Goal: Information Seeking & Learning: Learn about a topic

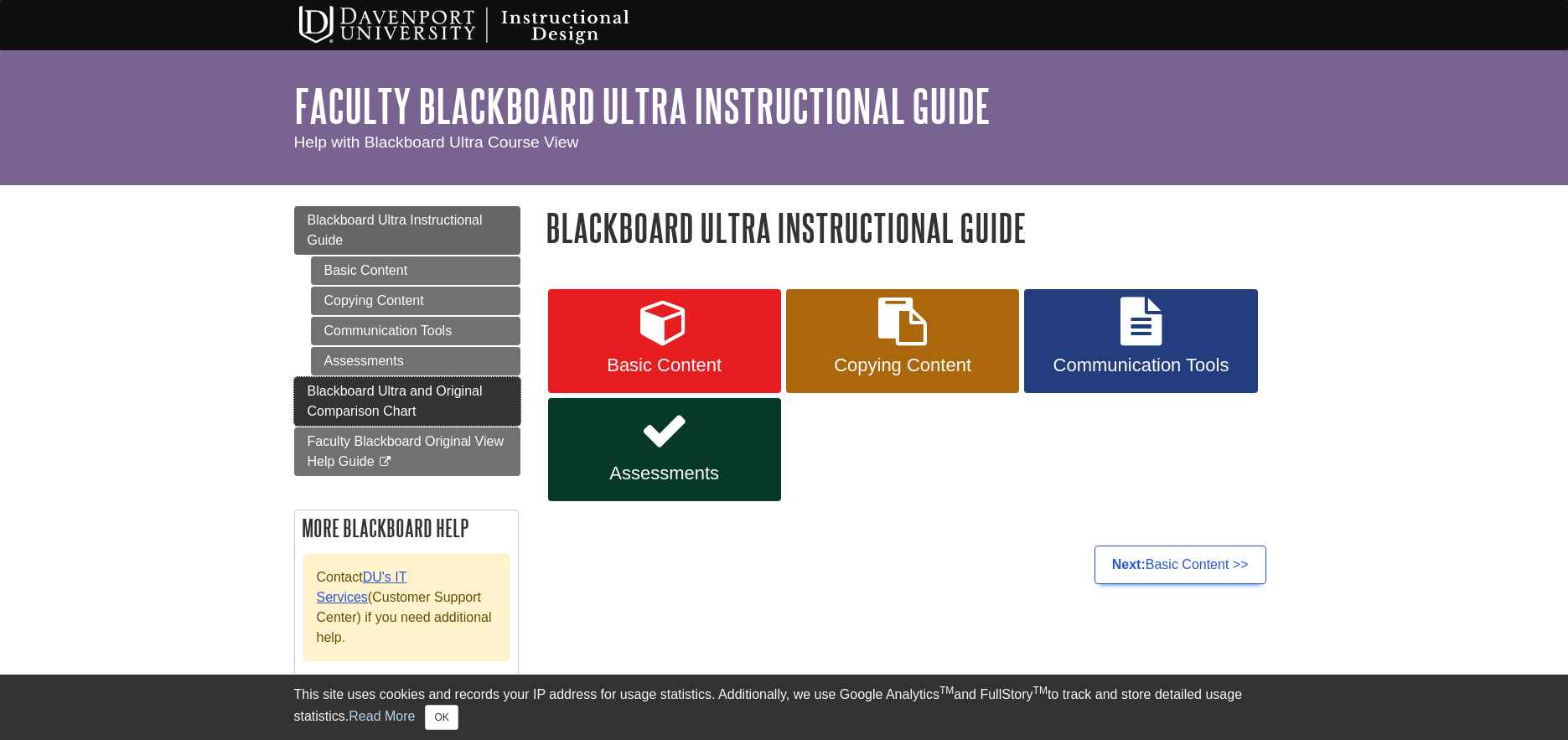
click at [406, 396] on span "Blackboard Ultra and Original Comparison Chart" at bounding box center [395, 401] width 176 height 34
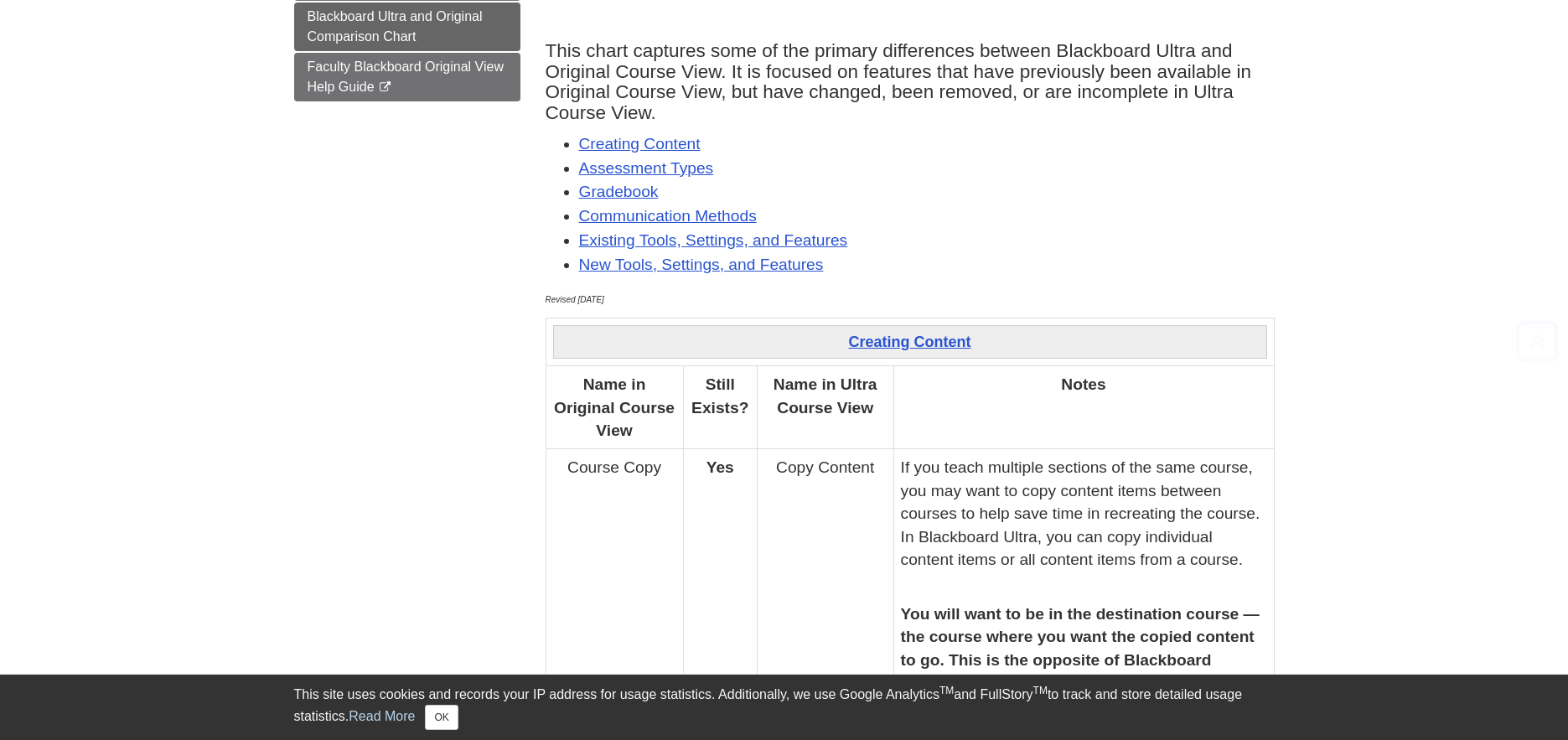
scroll to position [276, 0]
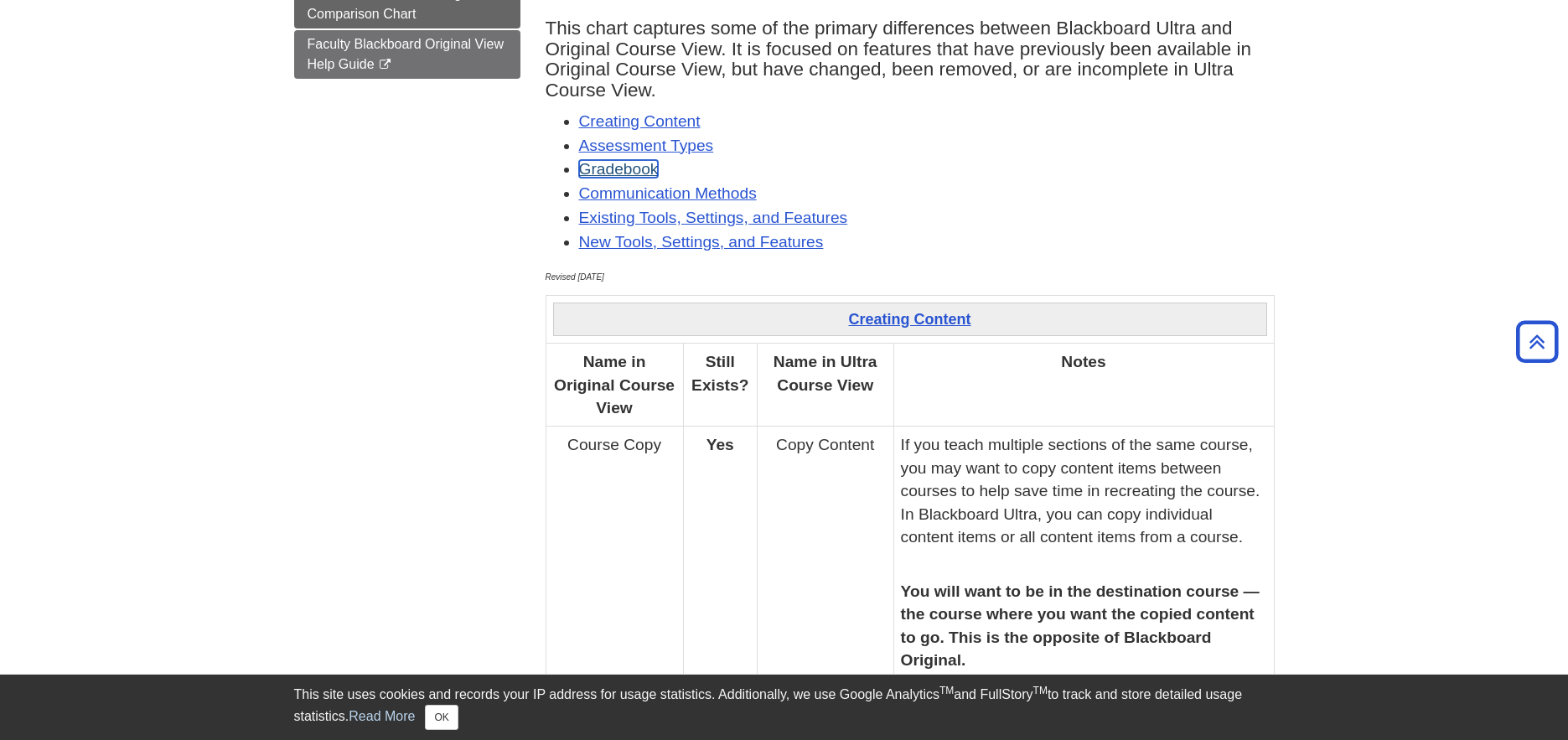
click at [626, 170] on link "Gradebook" at bounding box center [619, 169] width 80 height 18
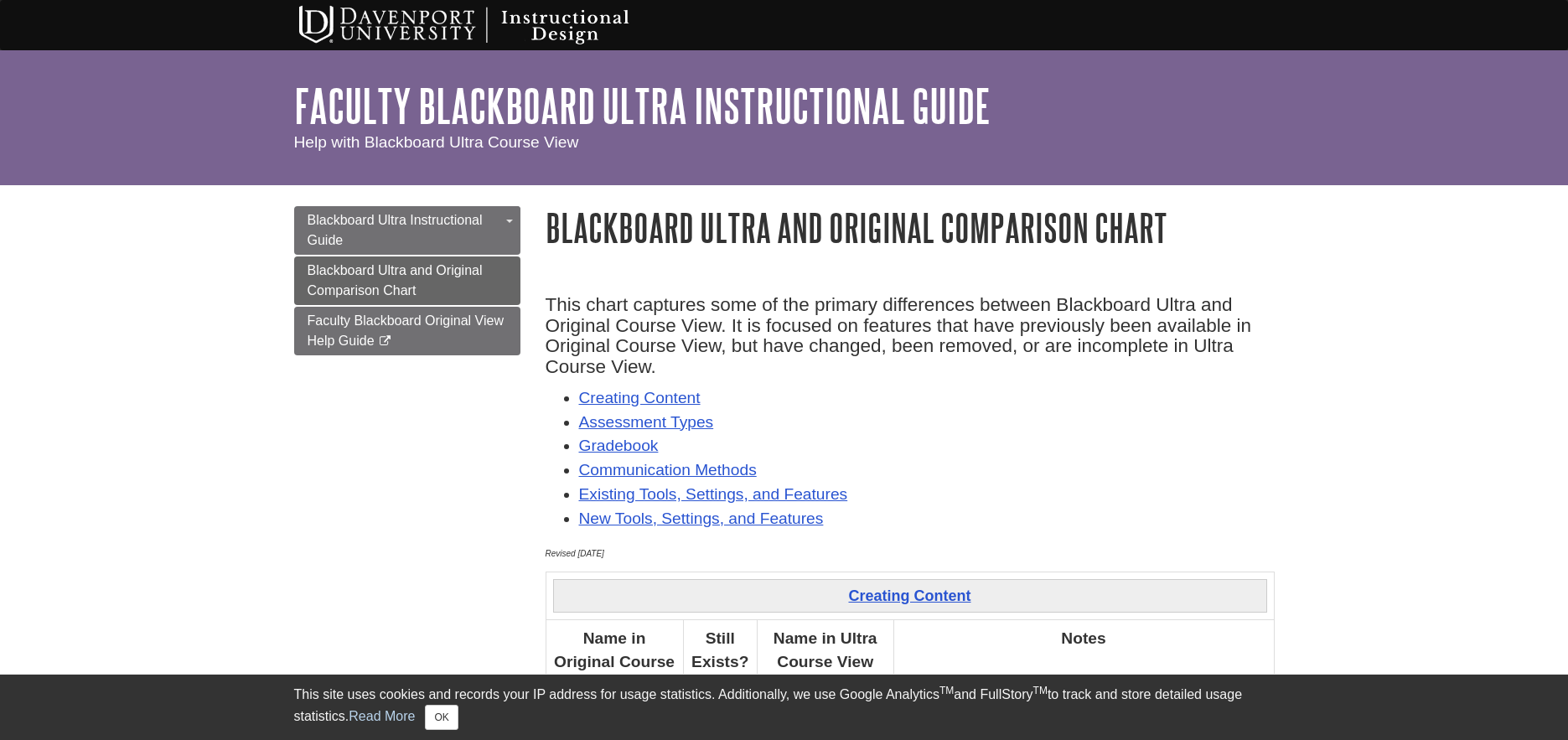
scroll to position [3, 0]
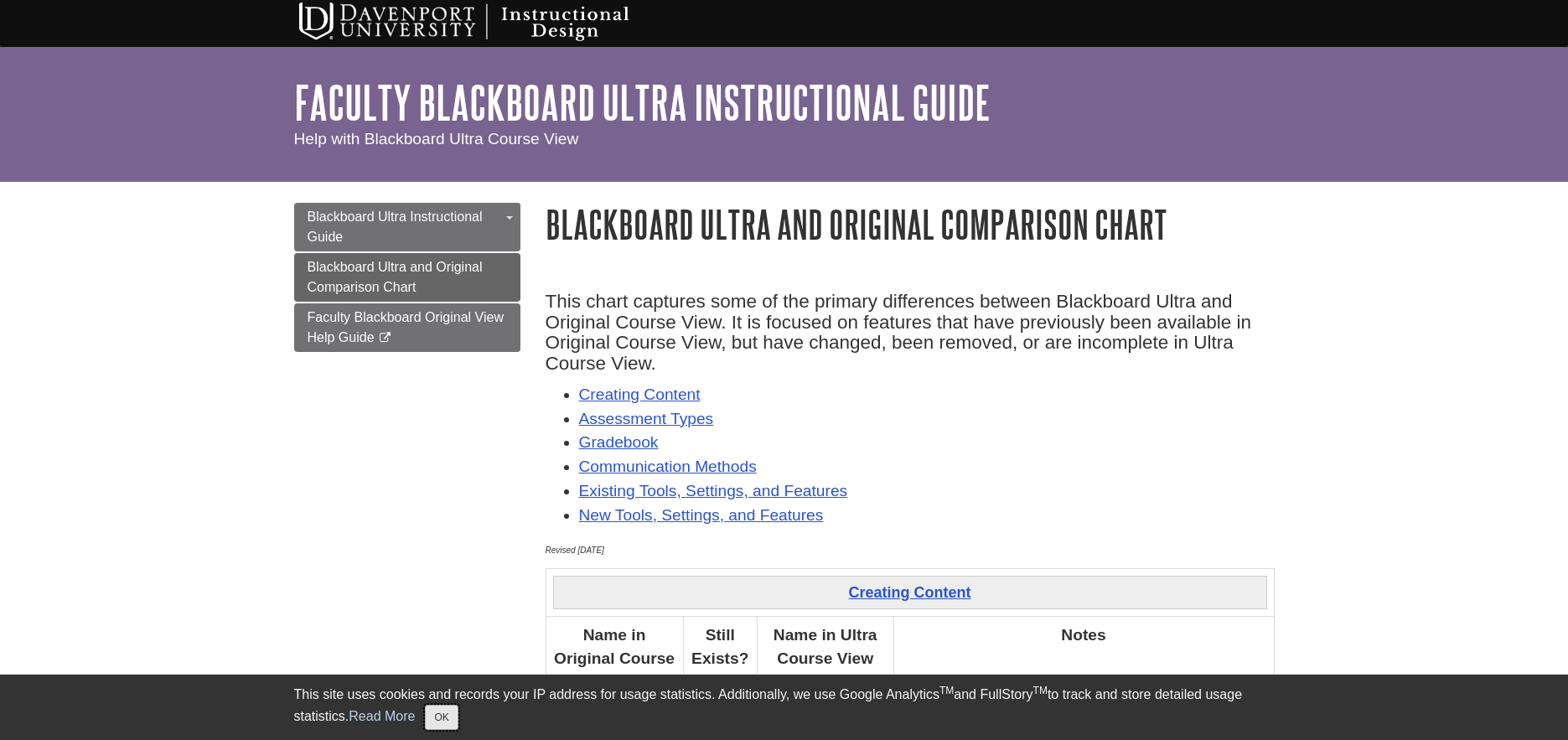
click at [440, 718] on button "OK" at bounding box center [441, 717] width 33 height 25
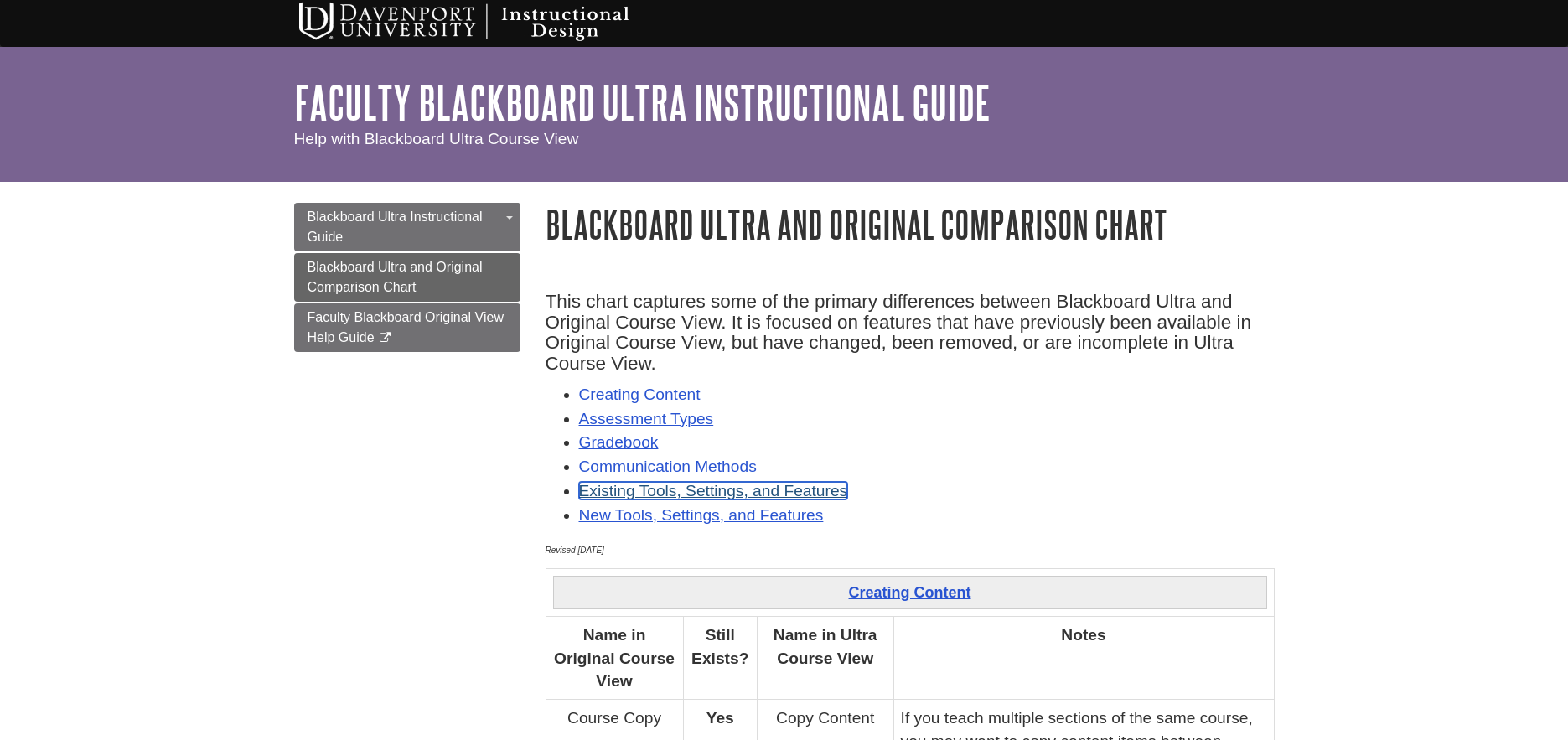
click at [610, 490] on link "Existing Tools, Settings, and Features" at bounding box center [714, 491] width 269 height 18
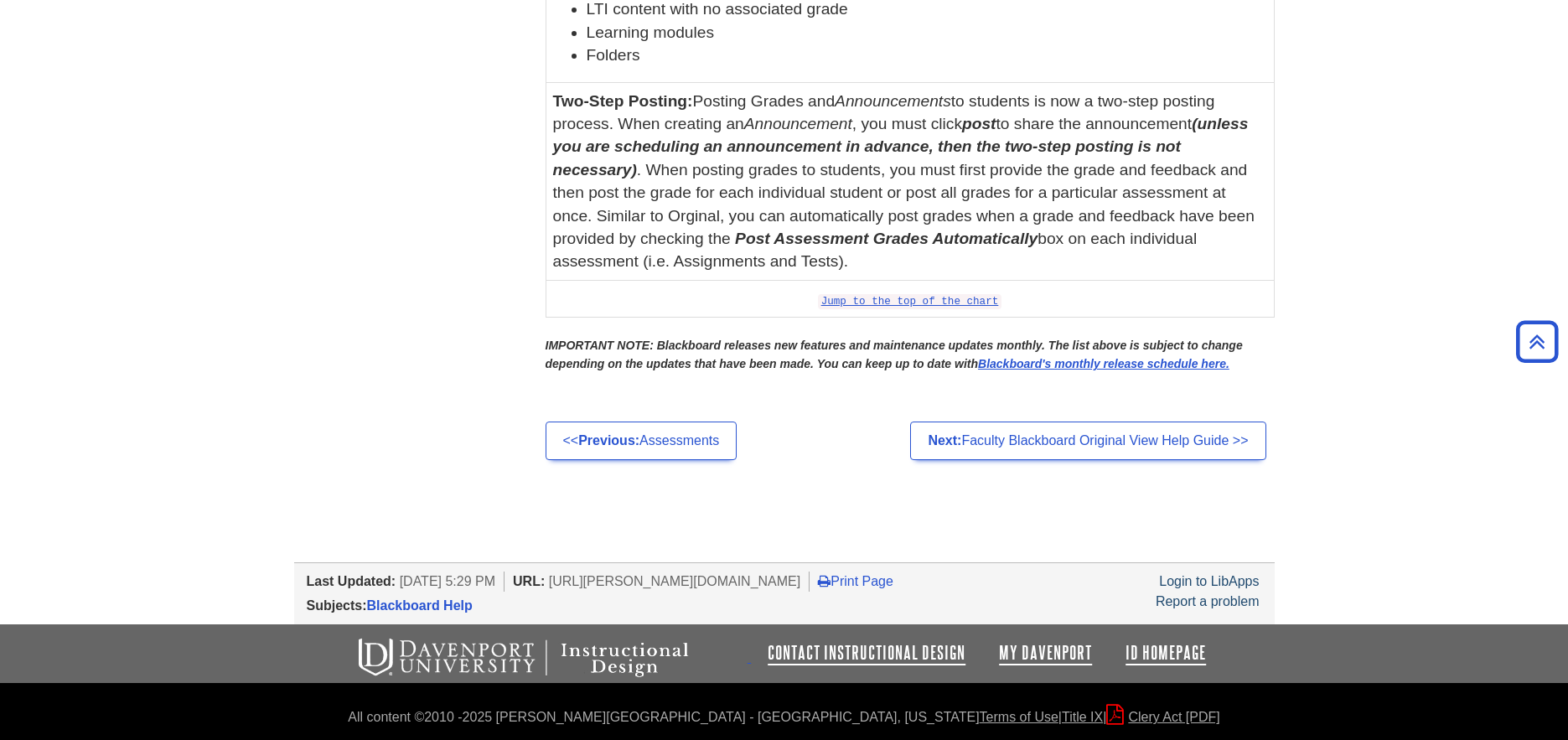
scroll to position [6435, 0]
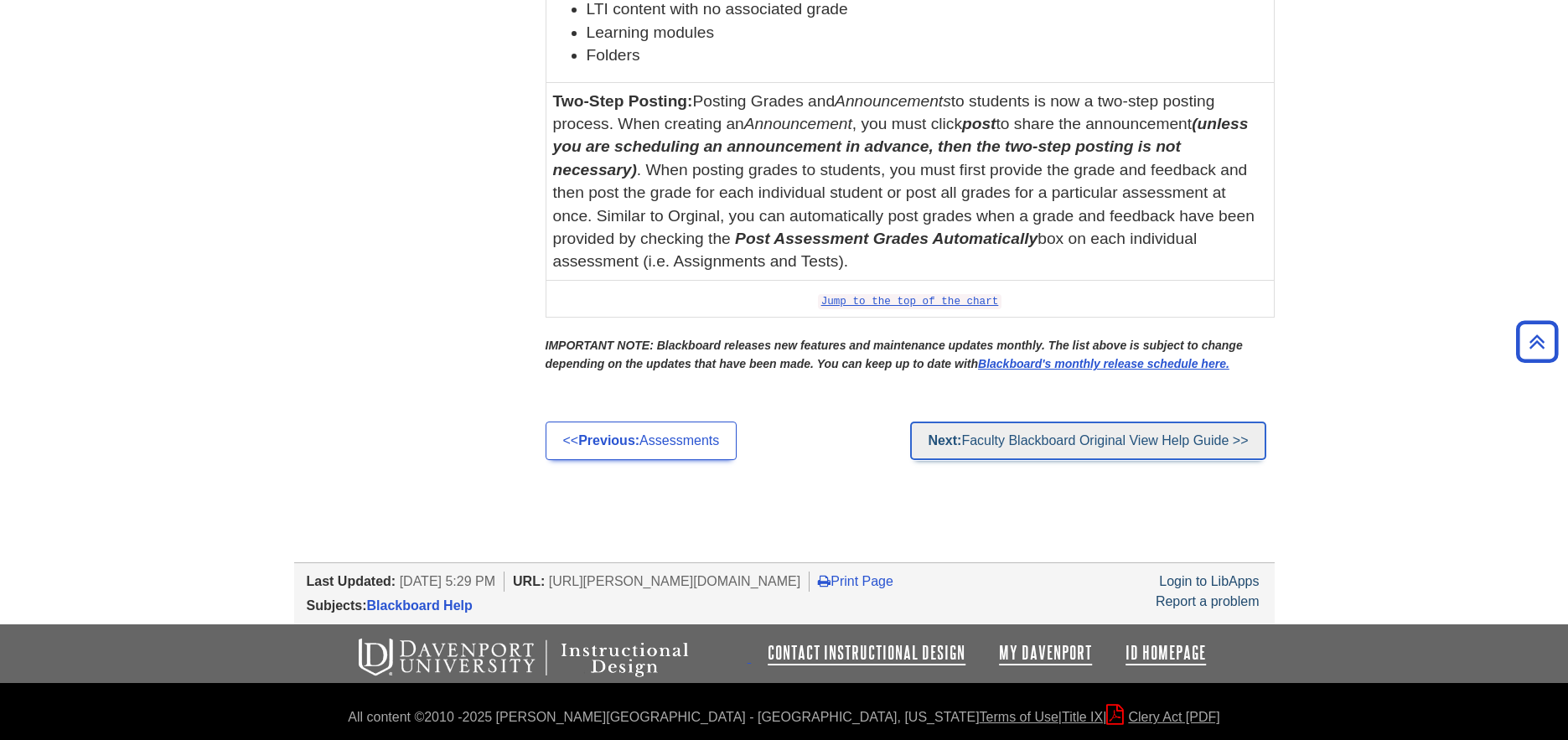
click at [1036, 439] on link "Next: Faculty Blackboard Original View Help Guide >>" at bounding box center [1088, 441] width 355 height 39
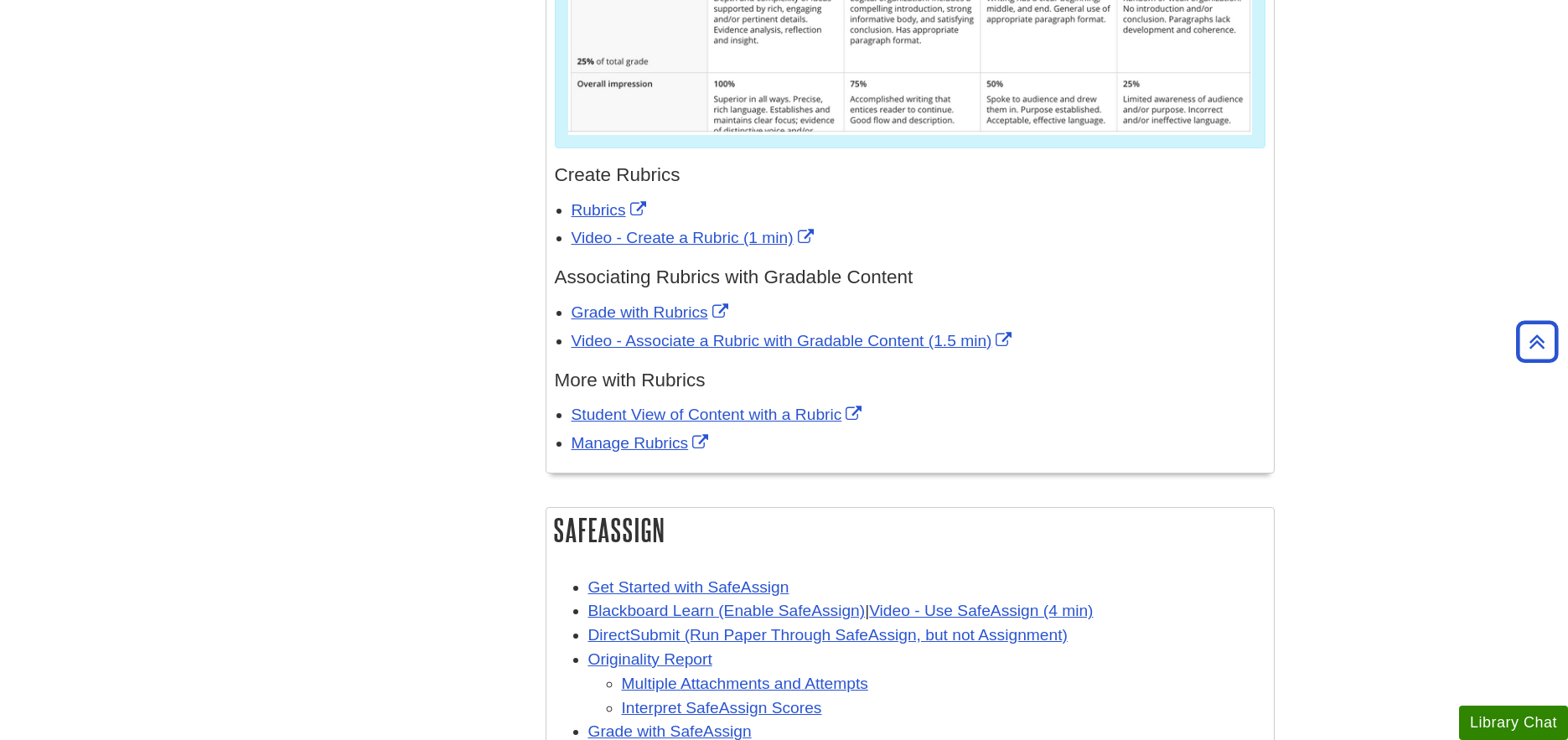
scroll to position [1755, 0]
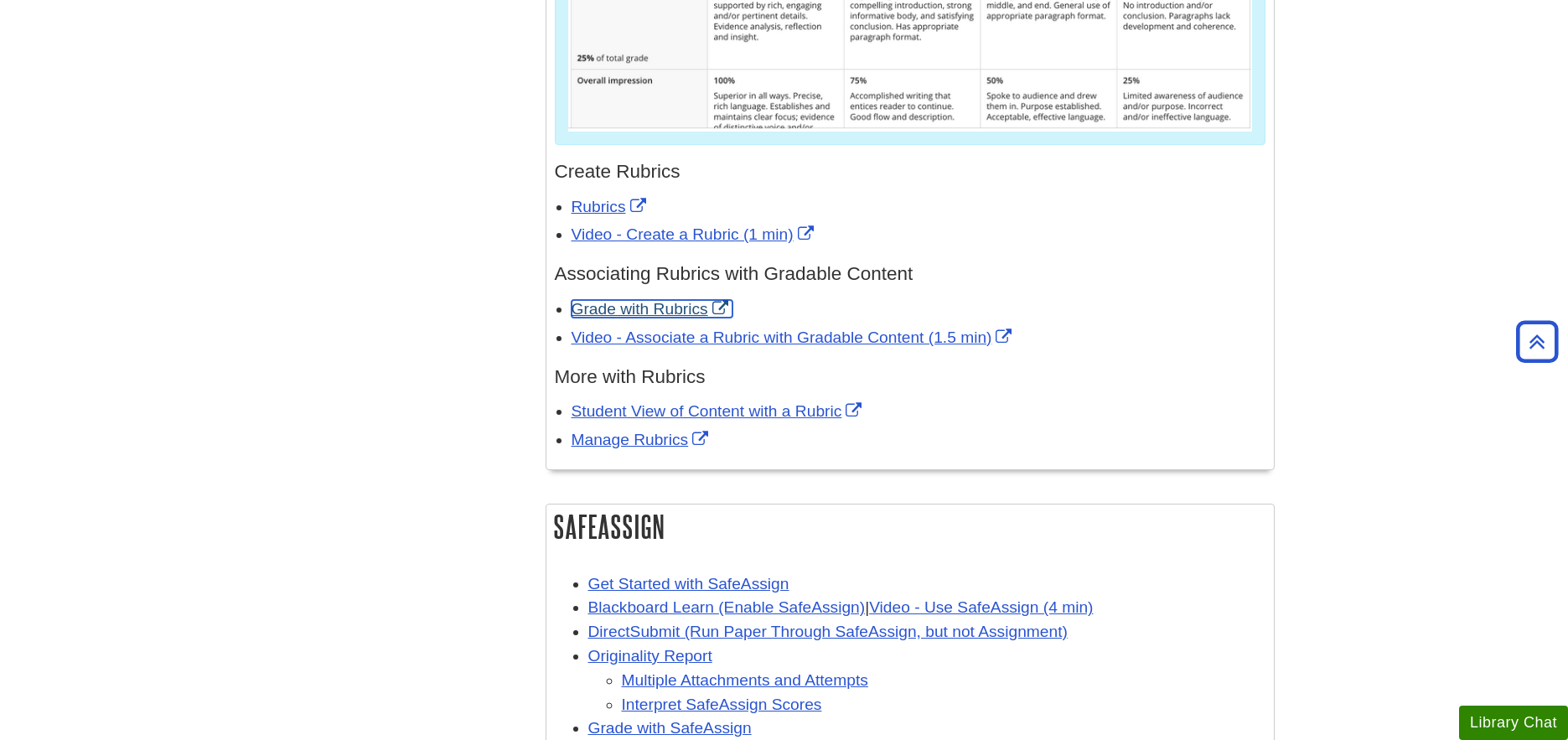
click at [645, 313] on link "Grade with Rubrics" at bounding box center [653, 308] width 161 height 18
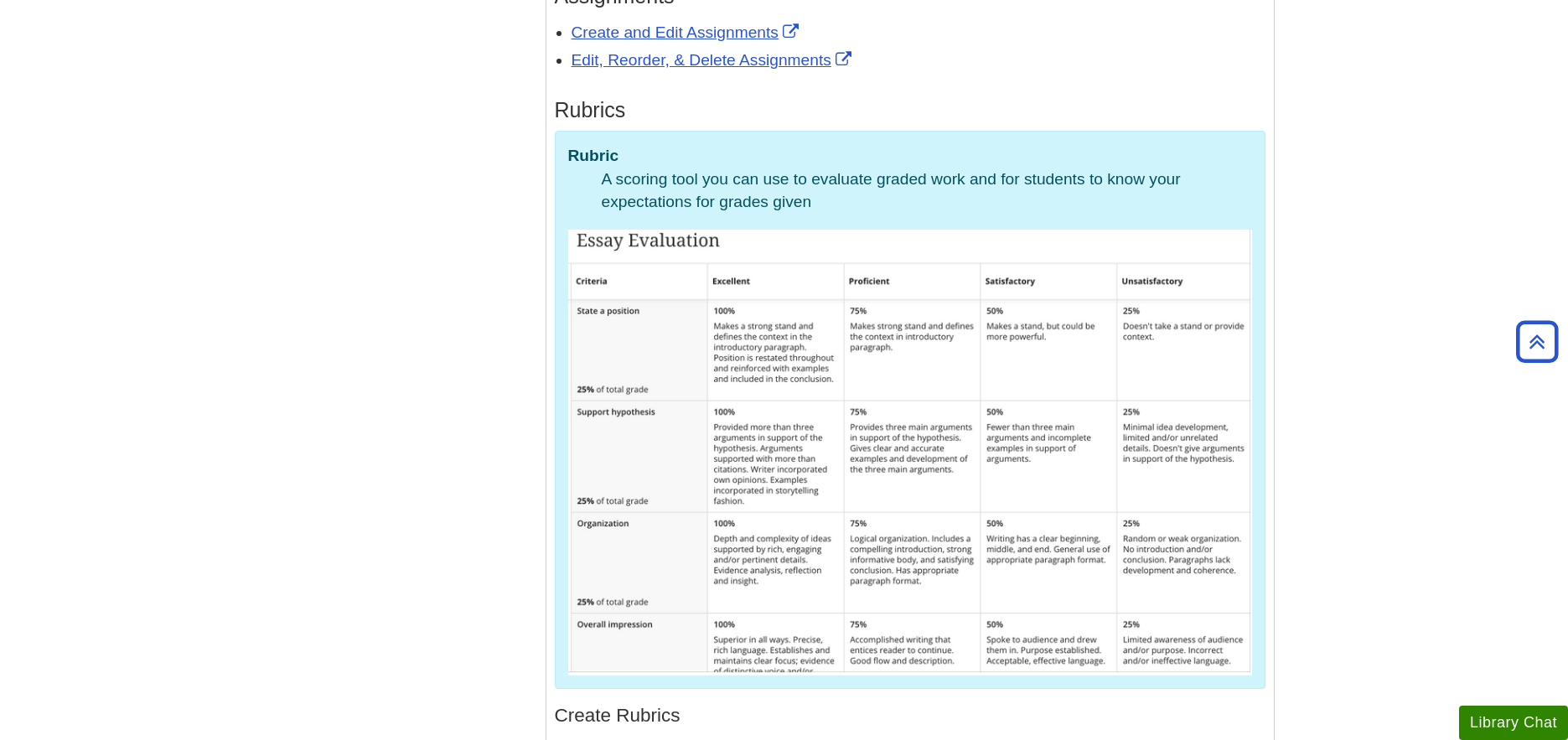
scroll to position [0, 0]
